Goal: Information Seeking & Learning: Find specific fact

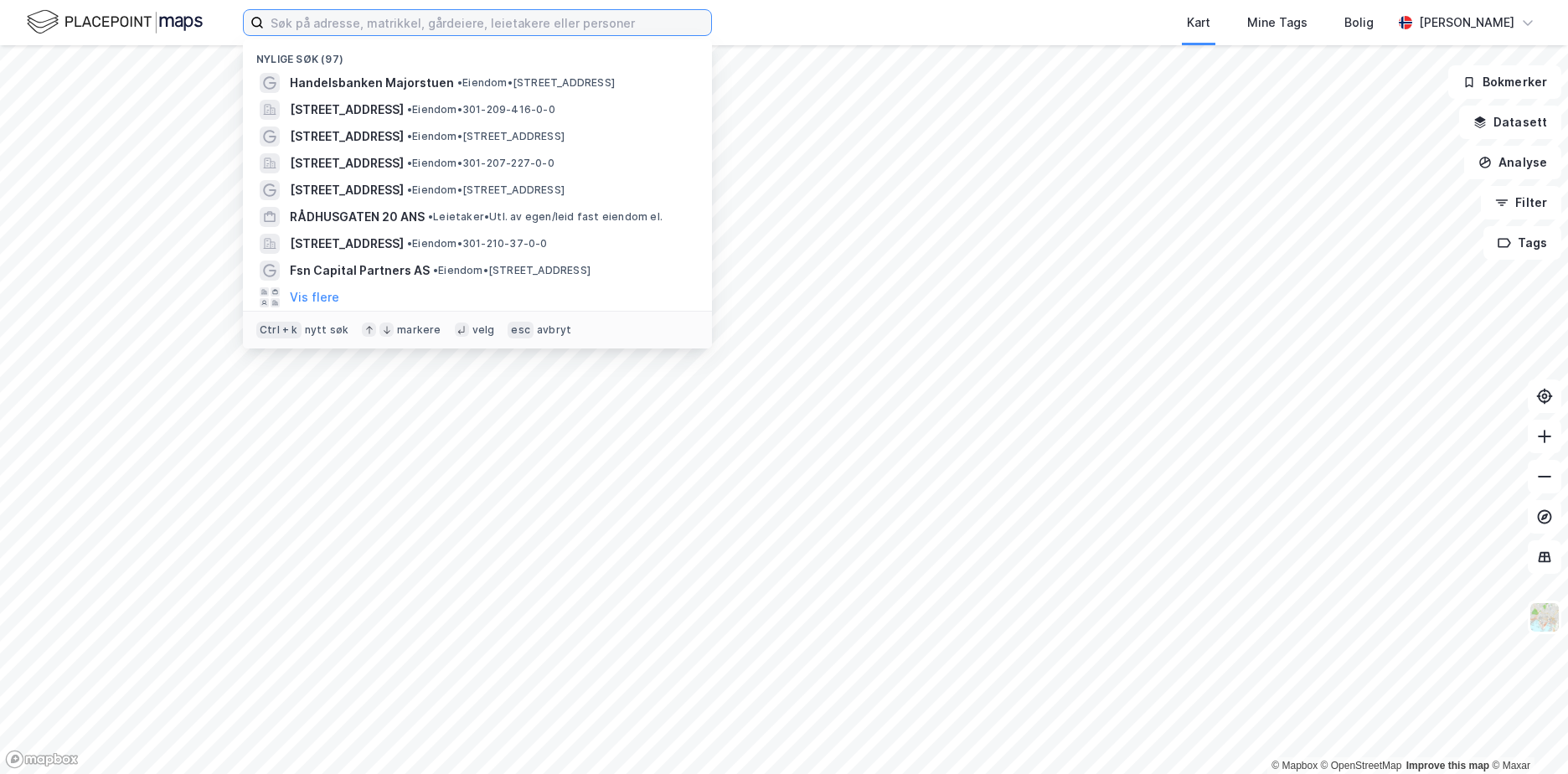
click at [497, 12] on input at bounding box center [488, 23] width 448 height 25
paste input "Ruseløkkveien 3"
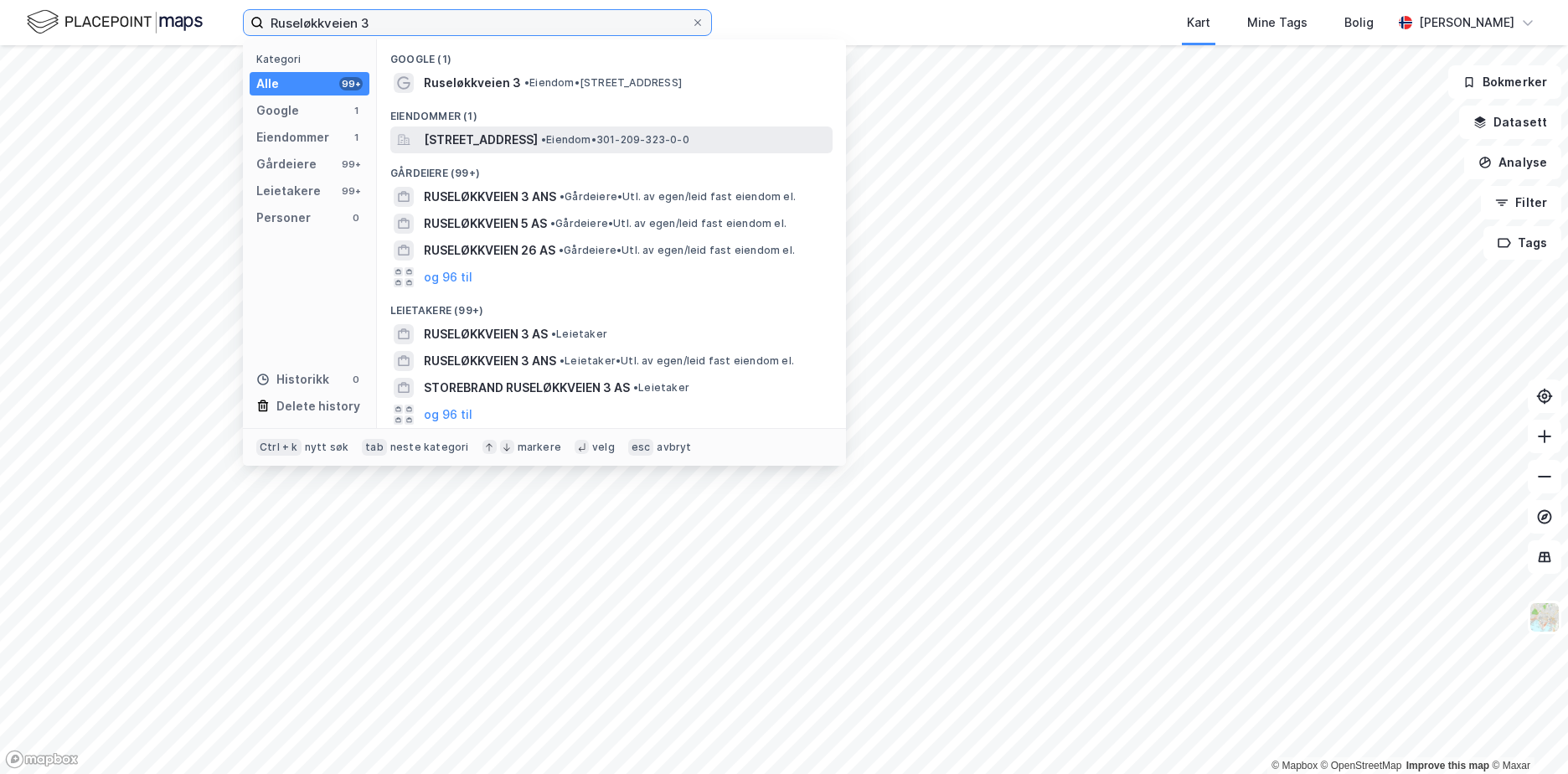
type input "Ruseløkkveien 3"
click at [476, 143] on span "[STREET_ADDRESS]" at bounding box center [481, 139] width 114 height 20
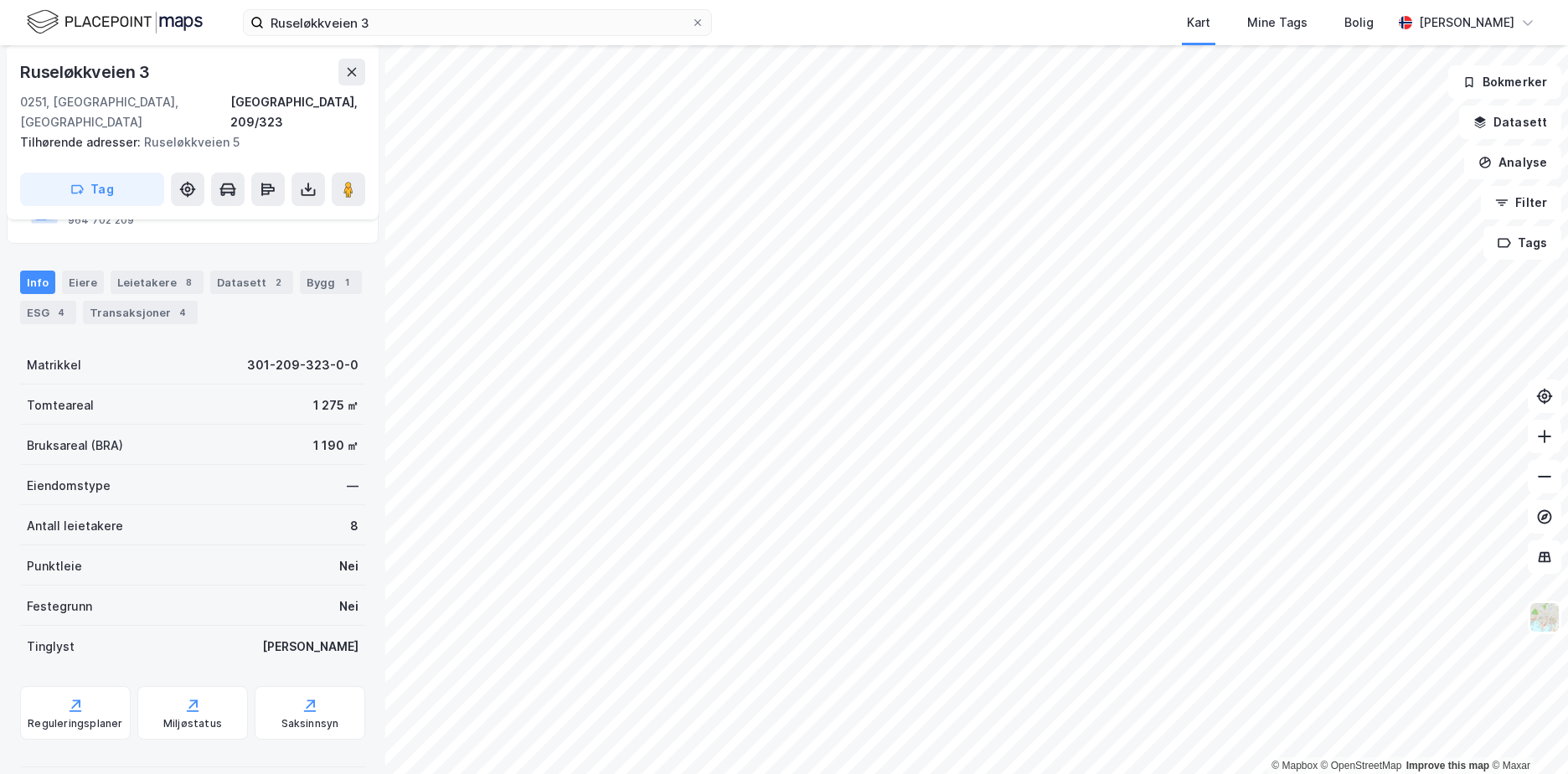
scroll to position [158, 0]
click at [136, 269] on div "Leietakere 8" at bounding box center [156, 281] width 93 height 23
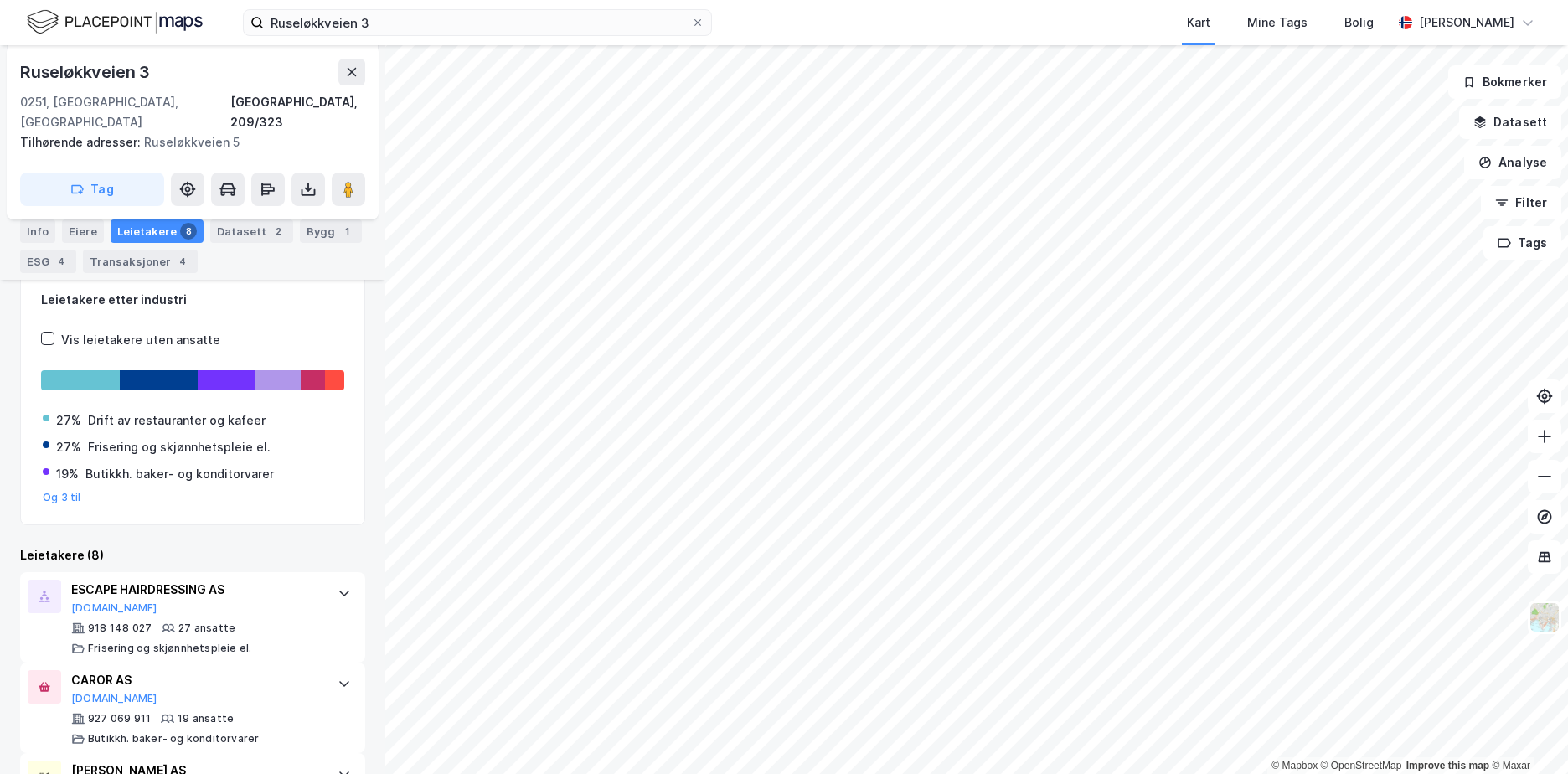
scroll to position [326, 0]
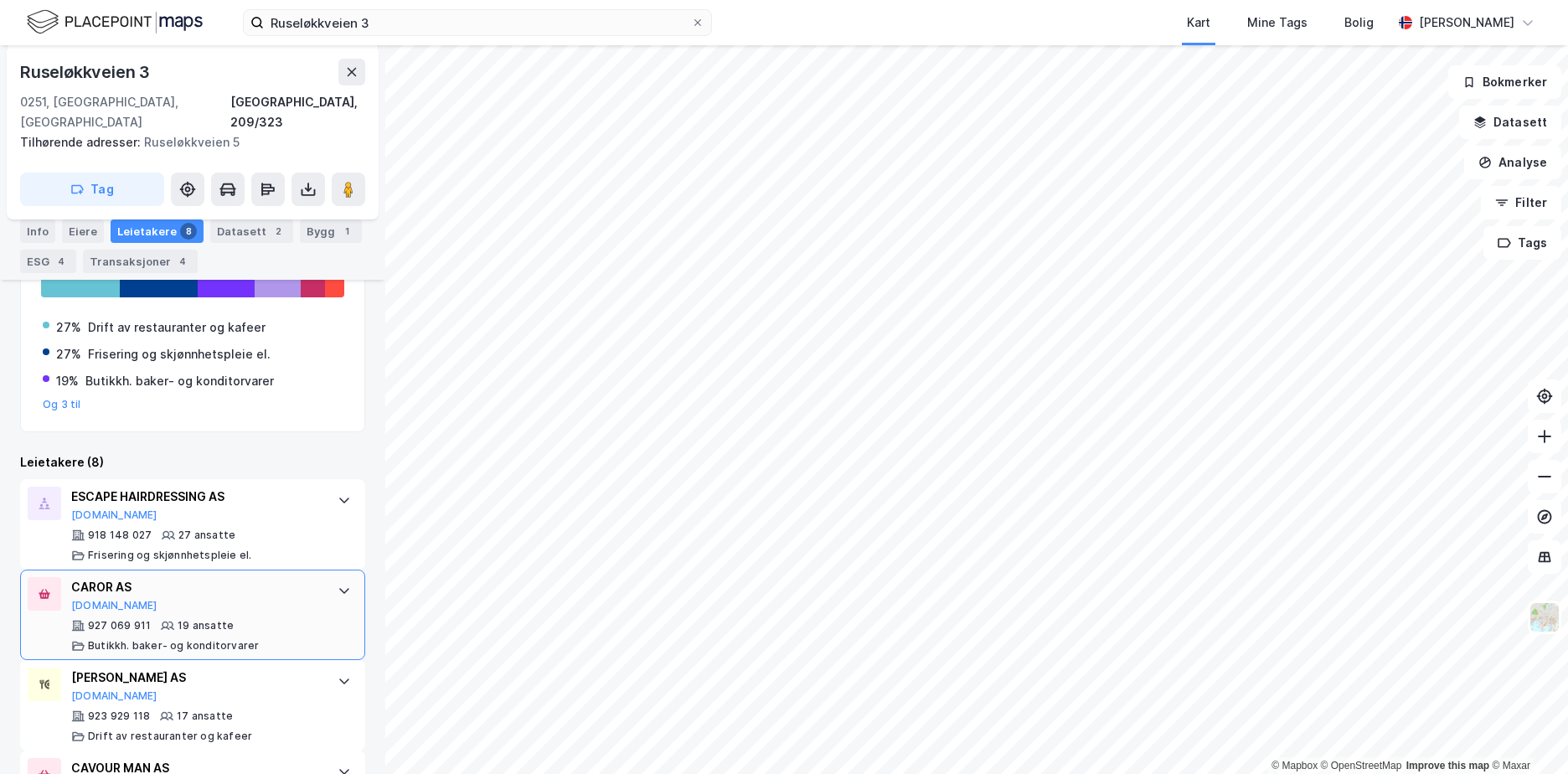
click at [301, 569] on div "CAROR AS [DOMAIN_NAME] 927 069 911 19 ansatte [PERSON_NAME]. baker- og konditor…" at bounding box center [192, 614] width 345 height 90
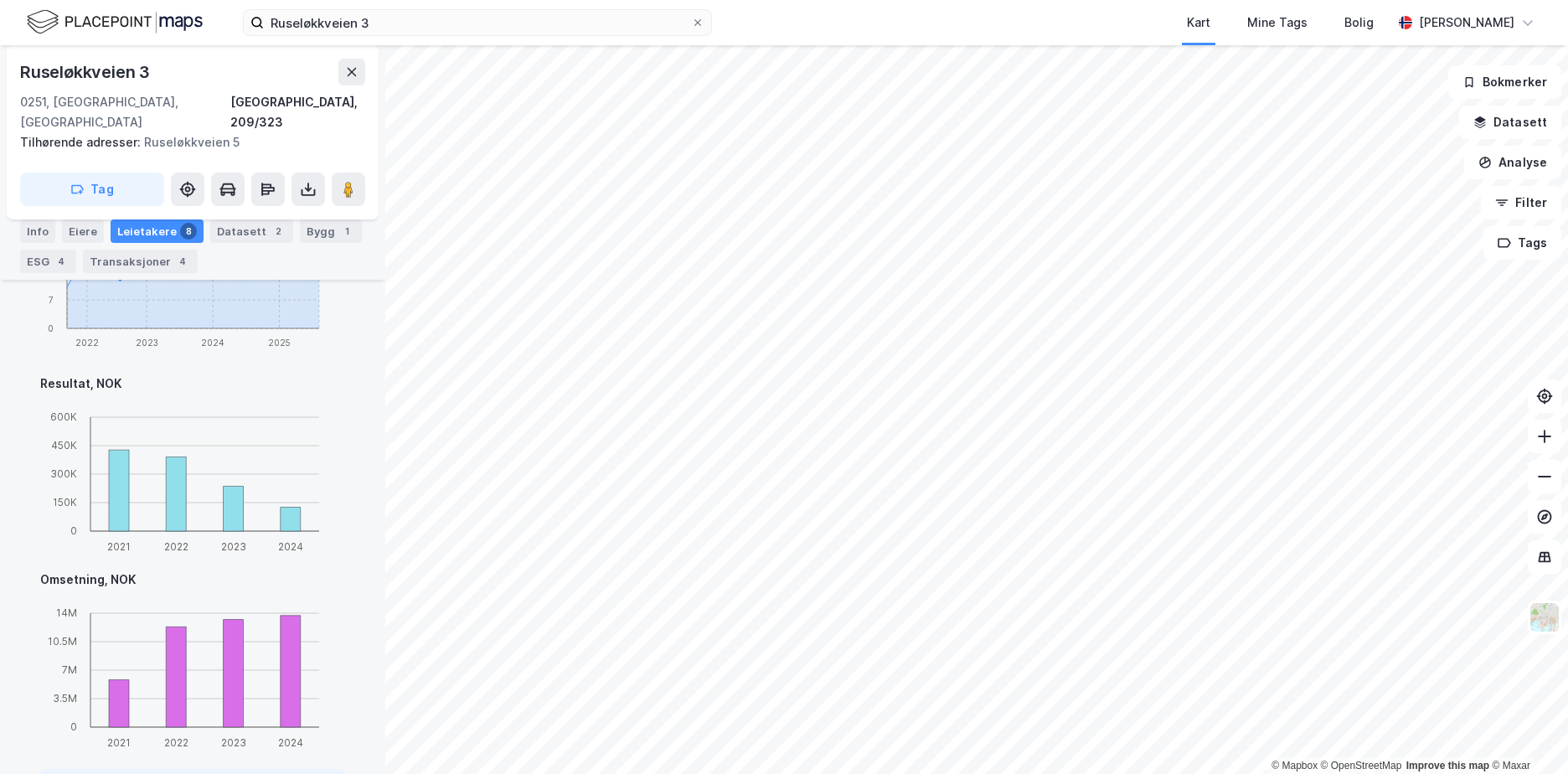
scroll to position [917, 0]
